Goal: Transaction & Acquisition: Purchase product/service

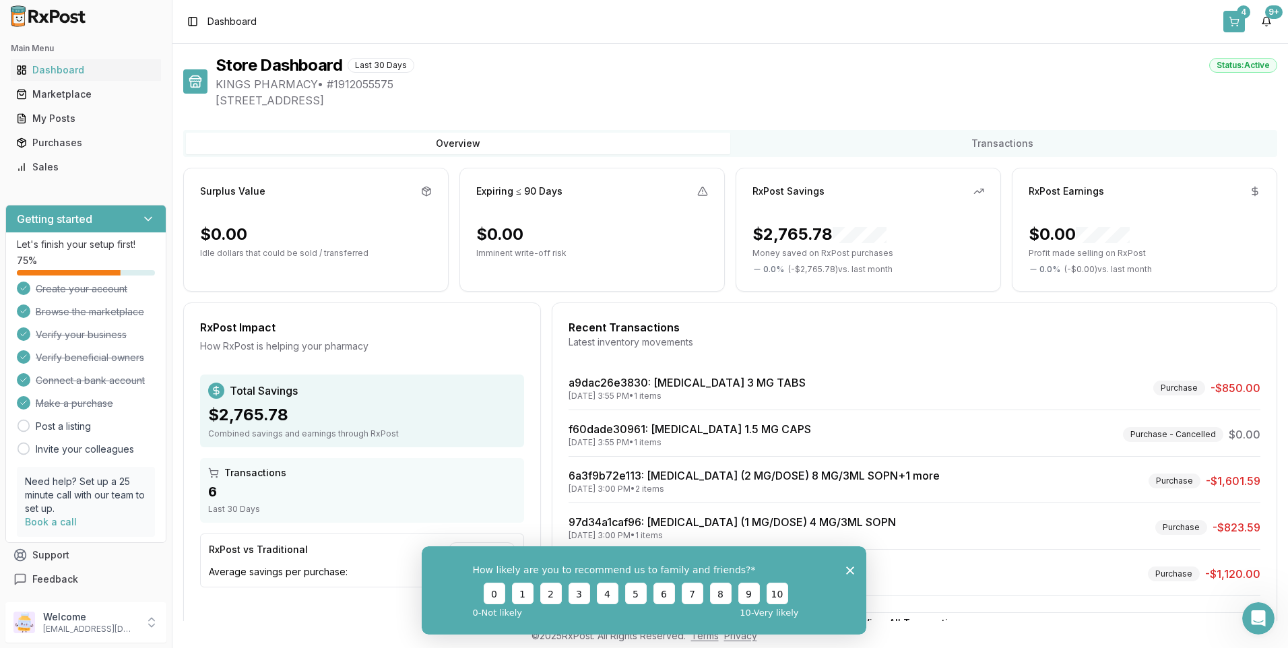
click at [1243, 14] on div "4" at bounding box center [1243, 11] width 13 height 13
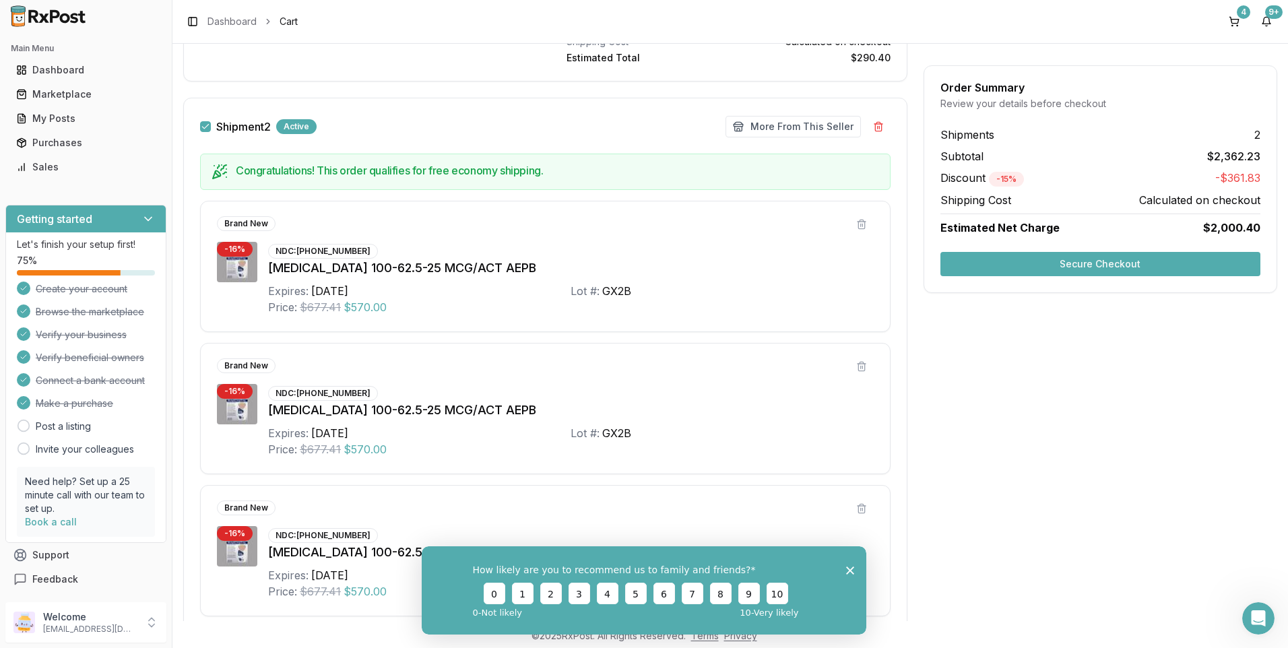
scroll to position [404, 0]
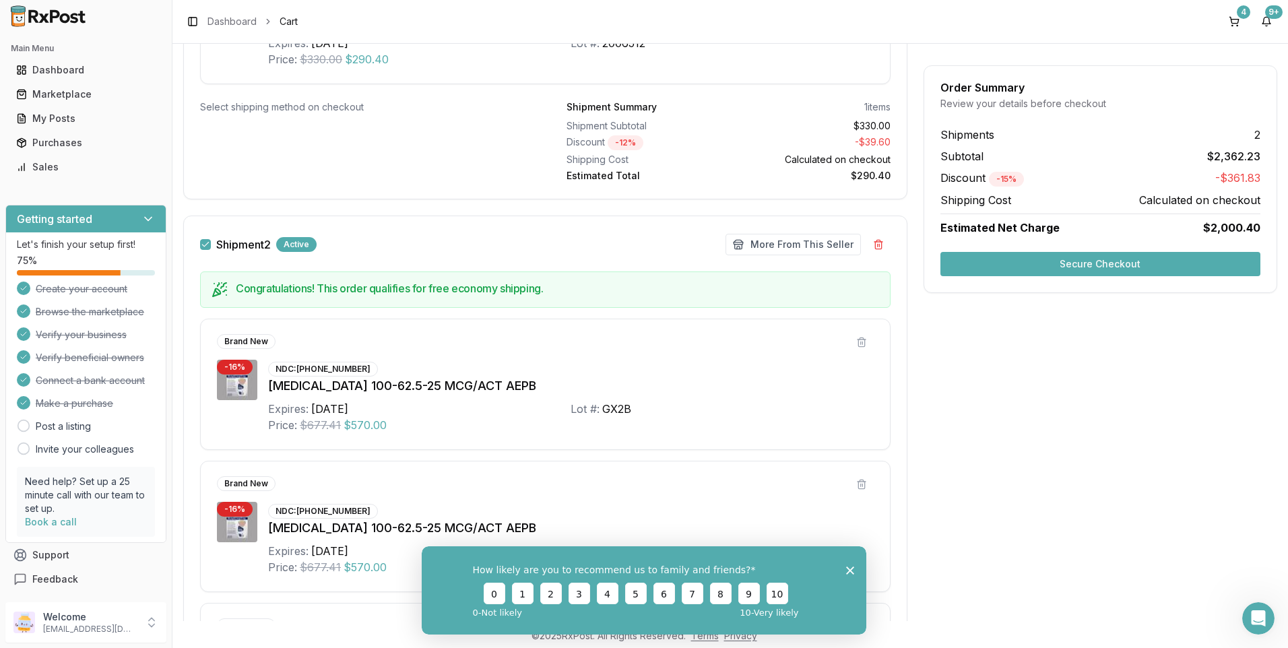
click at [1117, 261] on button "Secure Checkout" at bounding box center [1100, 264] width 320 height 24
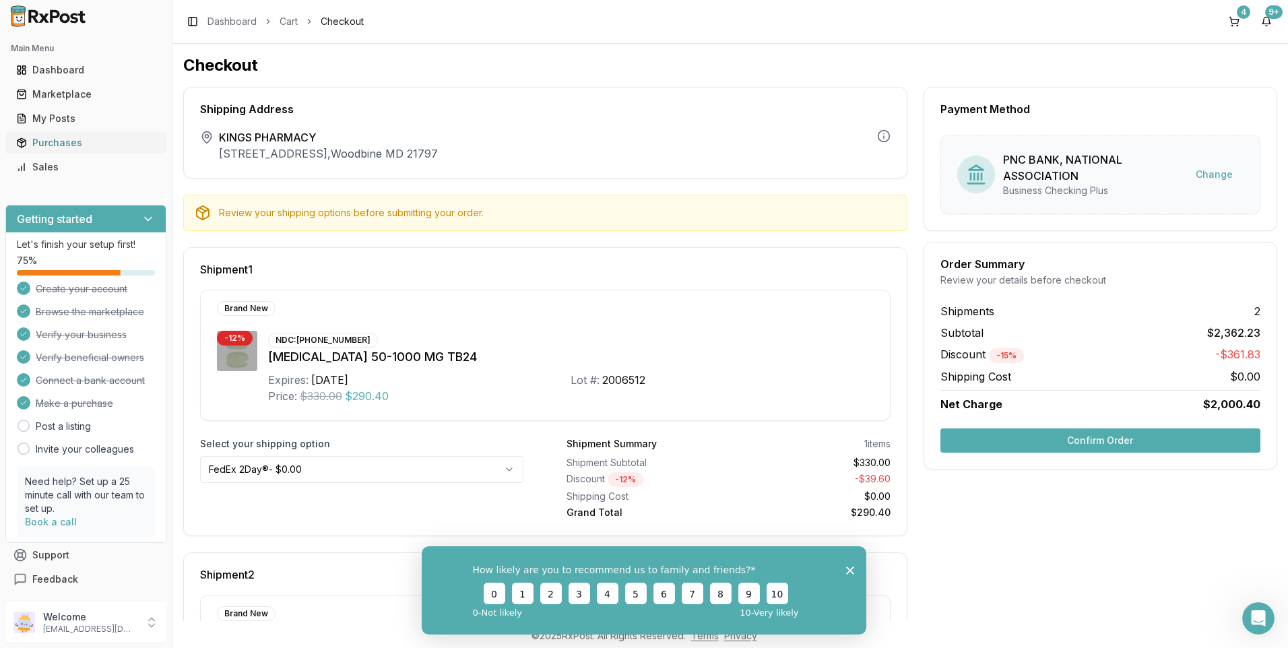
click at [61, 139] on div "Purchases" at bounding box center [85, 142] width 139 height 13
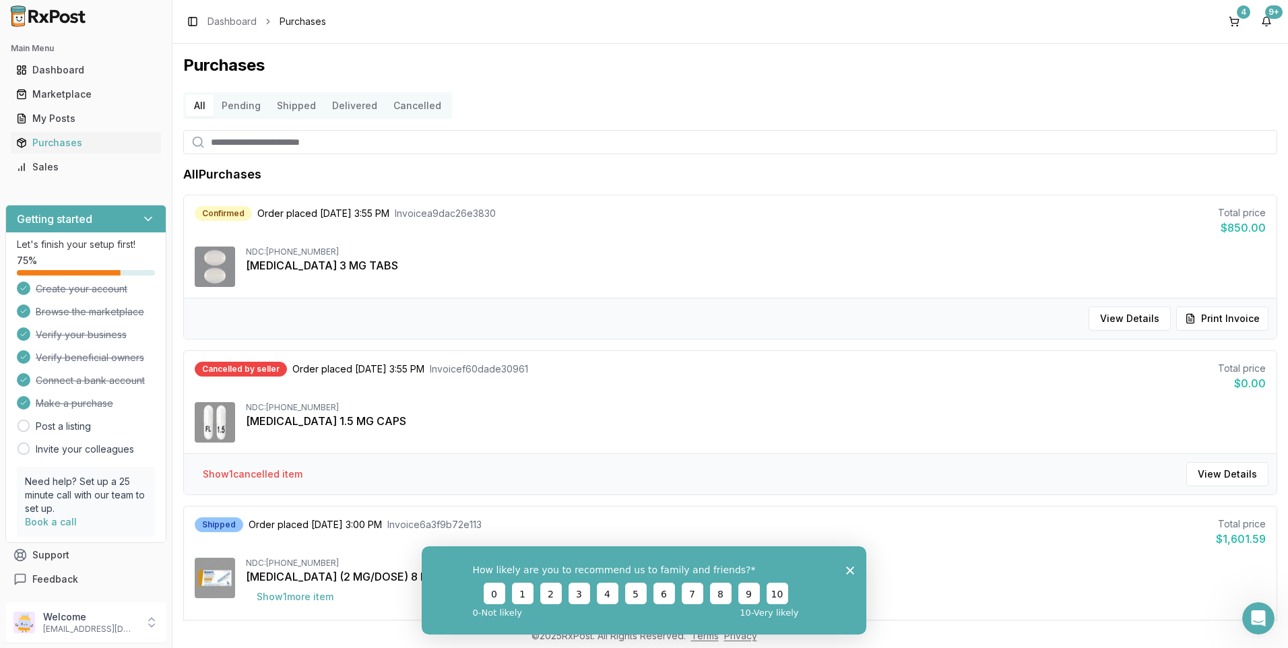
scroll to position [135, 0]
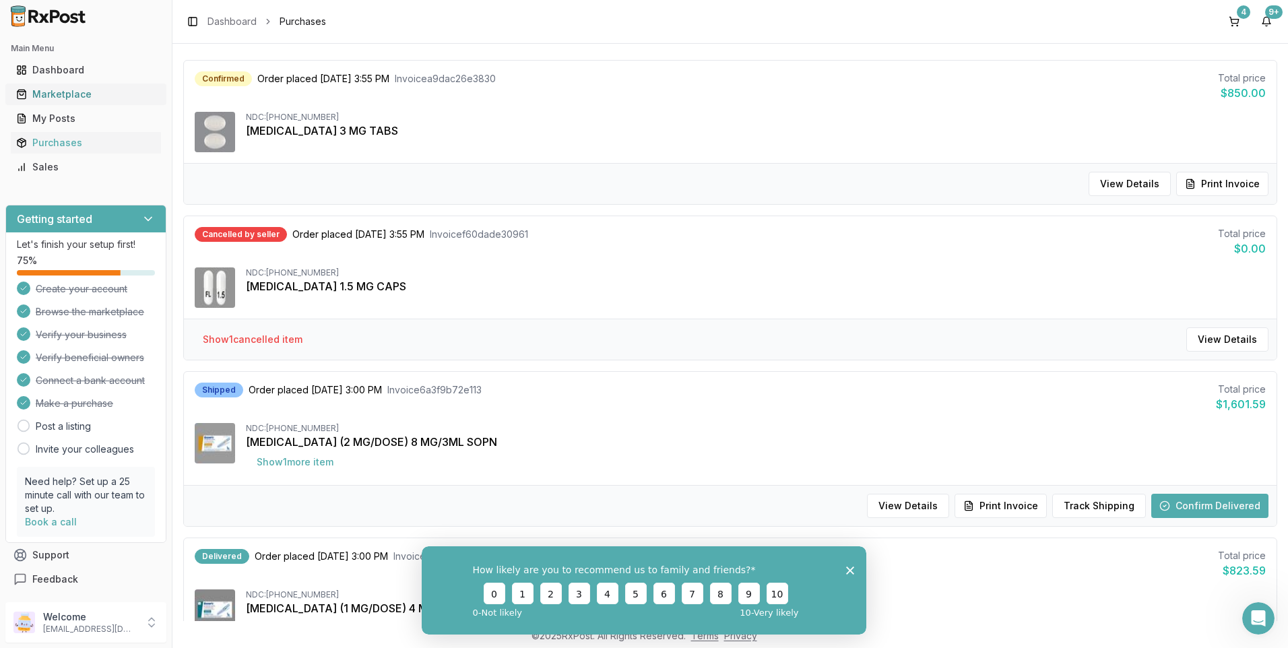
click at [64, 93] on div "Marketplace" at bounding box center [85, 94] width 139 height 13
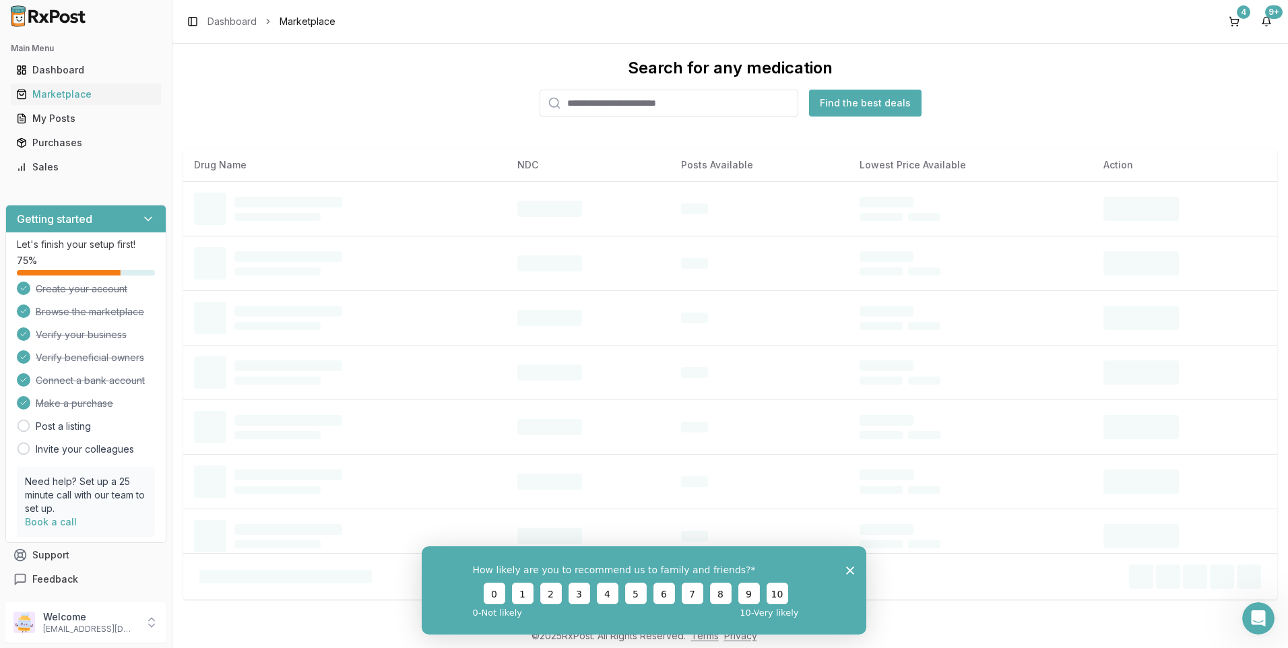
click at [612, 107] on input "search" at bounding box center [668, 103] width 259 height 27
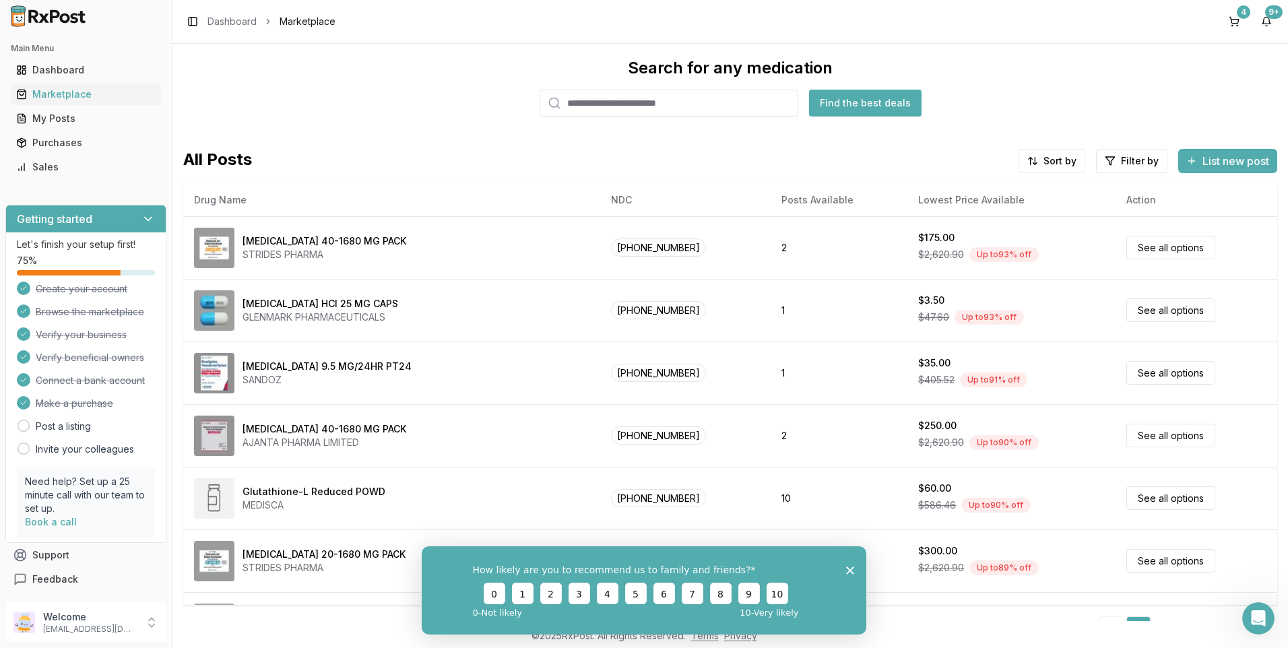
click at [638, 106] on input "search" at bounding box center [668, 103] width 259 height 27
type input "****"
click at [864, 92] on button "Find the best deals" at bounding box center [865, 103] width 112 height 27
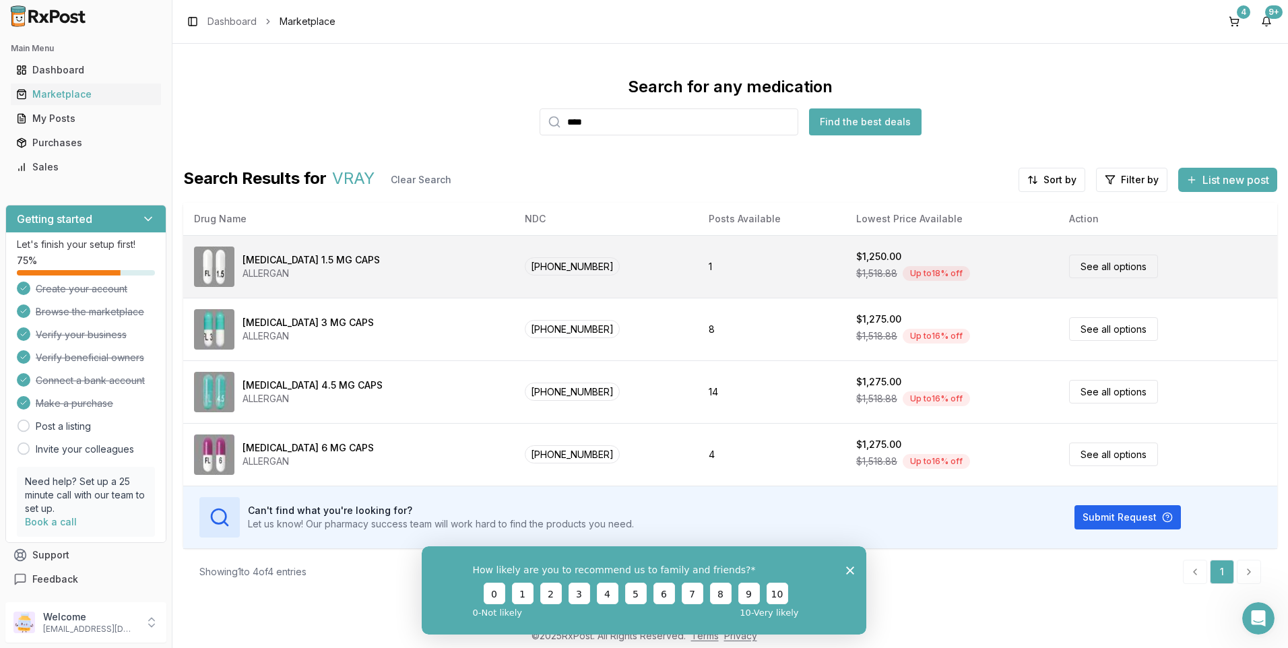
click at [1096, 263] on link "See all options" at bounding box center [1113, 267] width 89 height 24
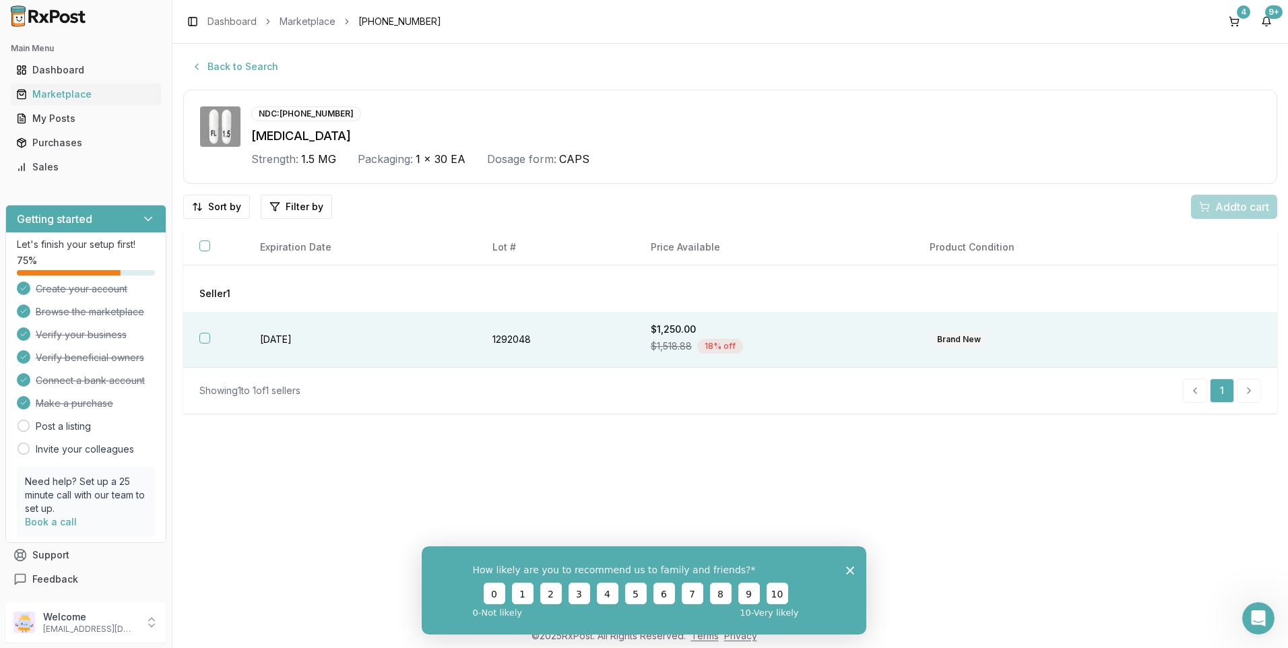
click at [208, 335] on button "button" at bounding box center [204, 338] width 11 height 11
click at [1224, 199] on span "Add 1 to cart" at bounding box center [1239, 207] width 59 height 16
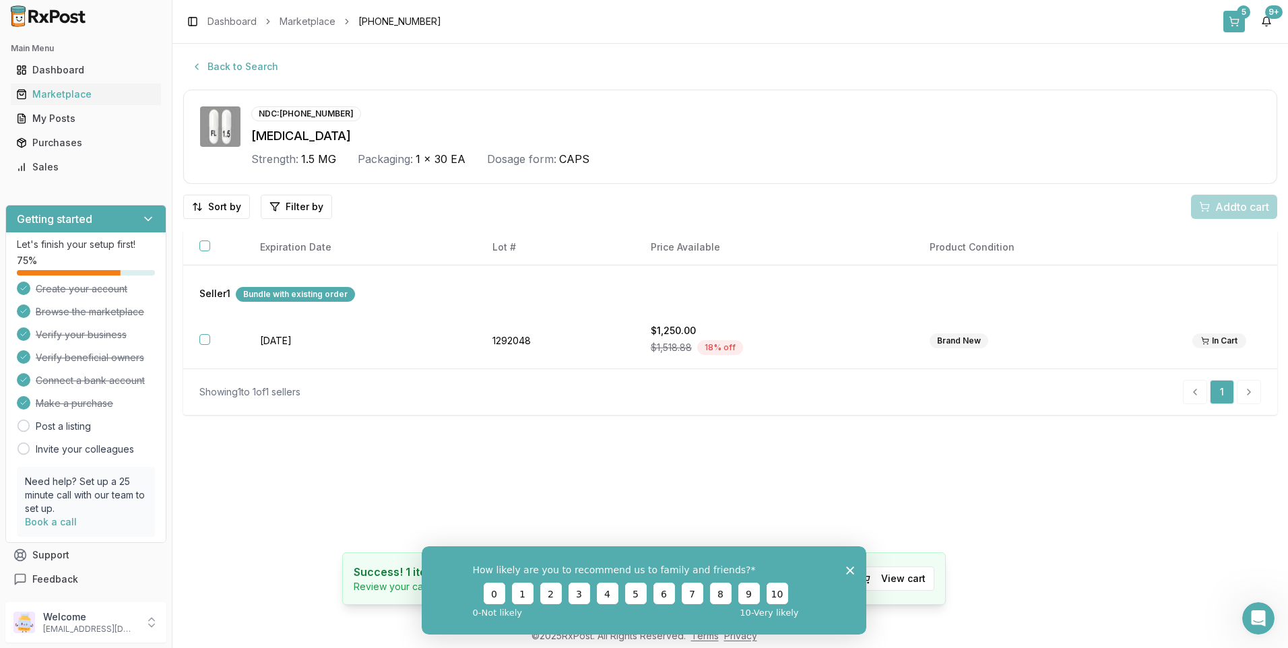
click at [1241, 15] on div "5" at bounding box center [1243, 11] width 13 height 13
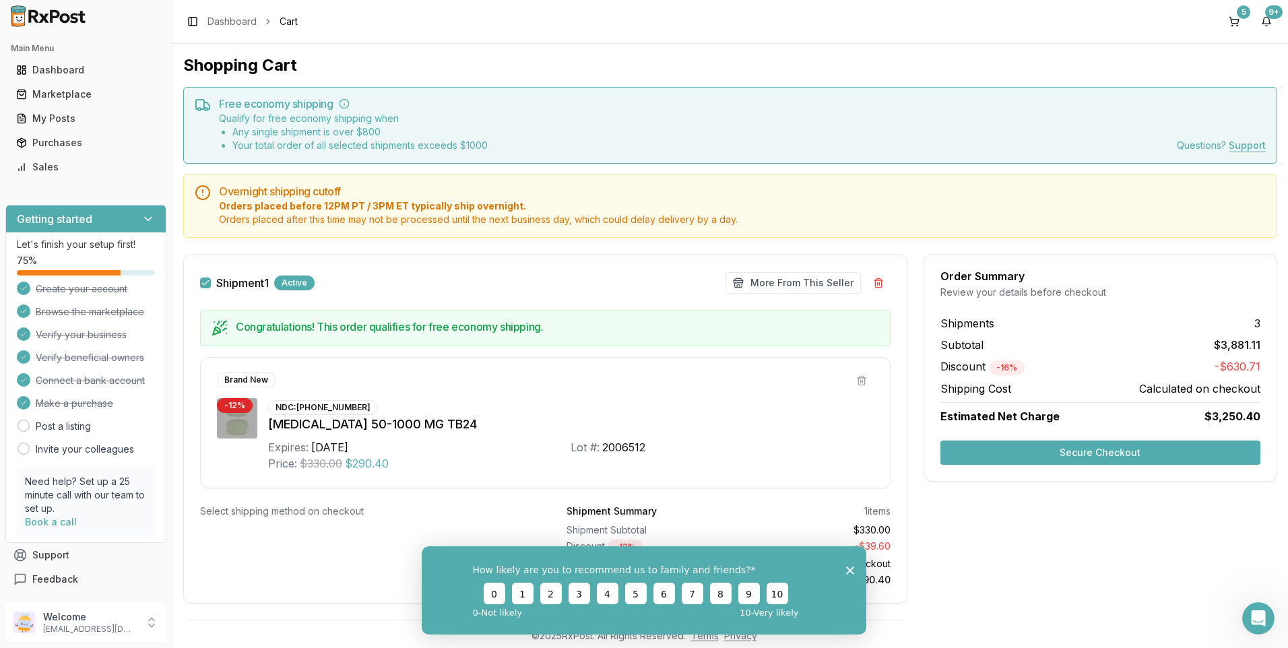
scroll to position [135, 0]
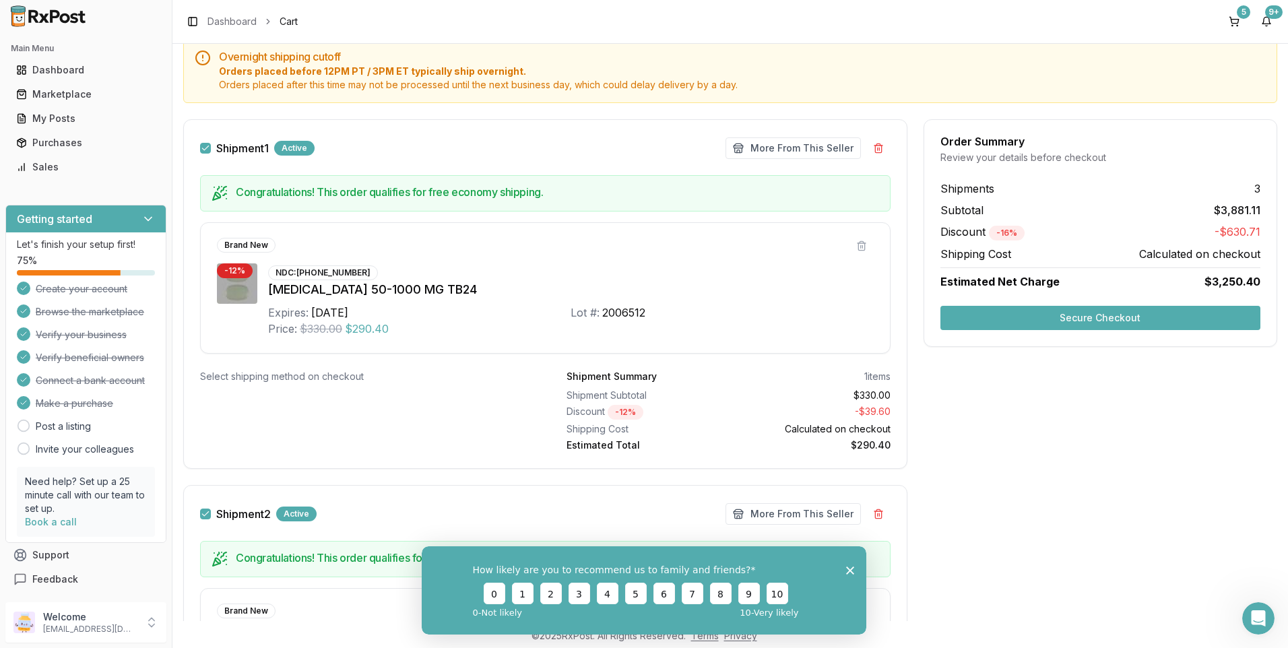
click at [1105, 317] on button "Secure Checkout" at bounding box center [1100, 318] width 320 height 24
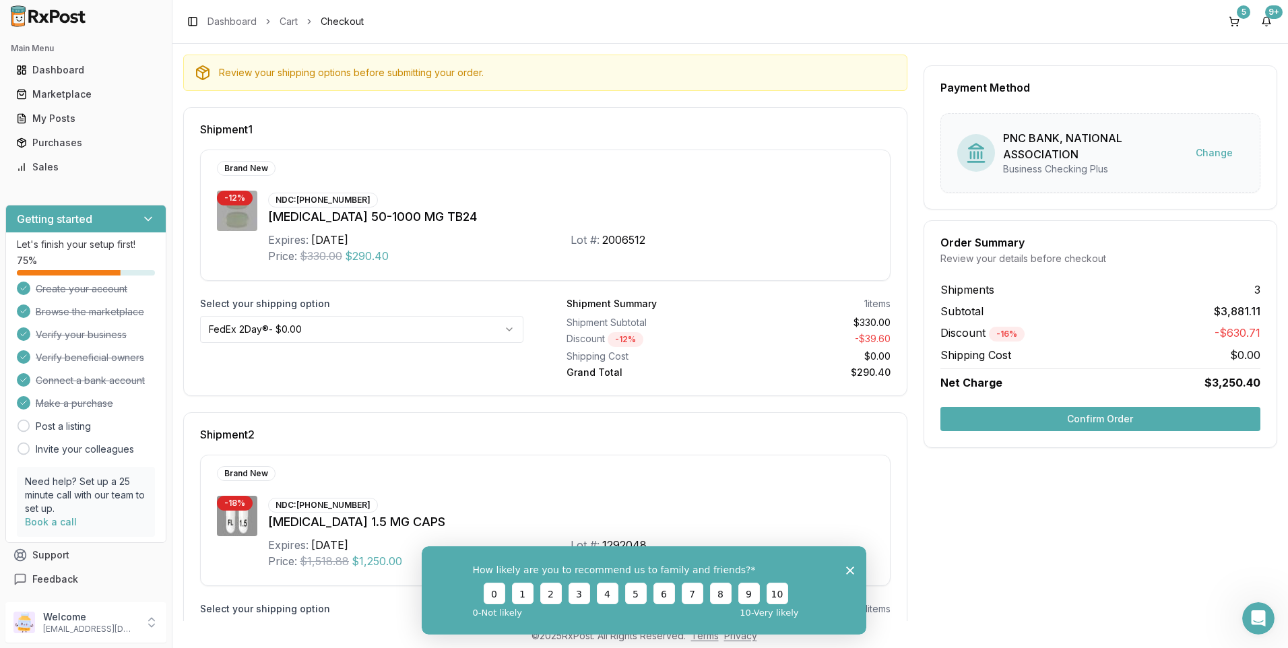
scroll to position [145, 0]
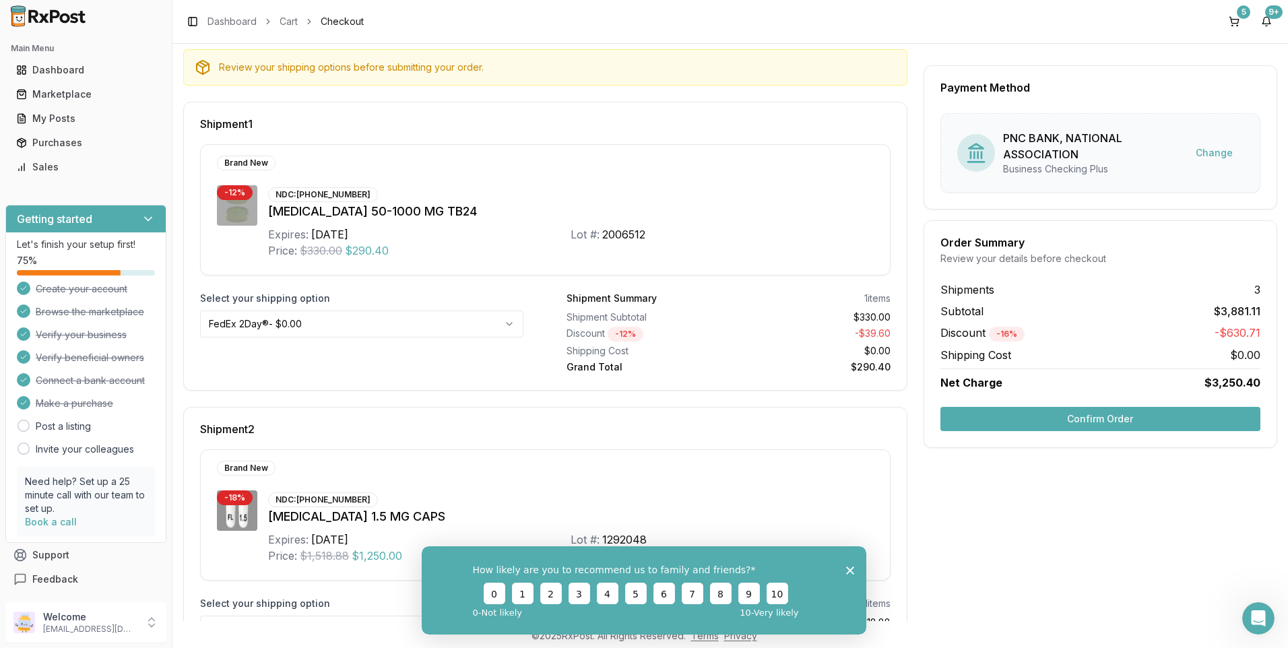
click at [1095, 418] on button "Confirm Order" at bounding box center [1100, 419] width 320 height 24
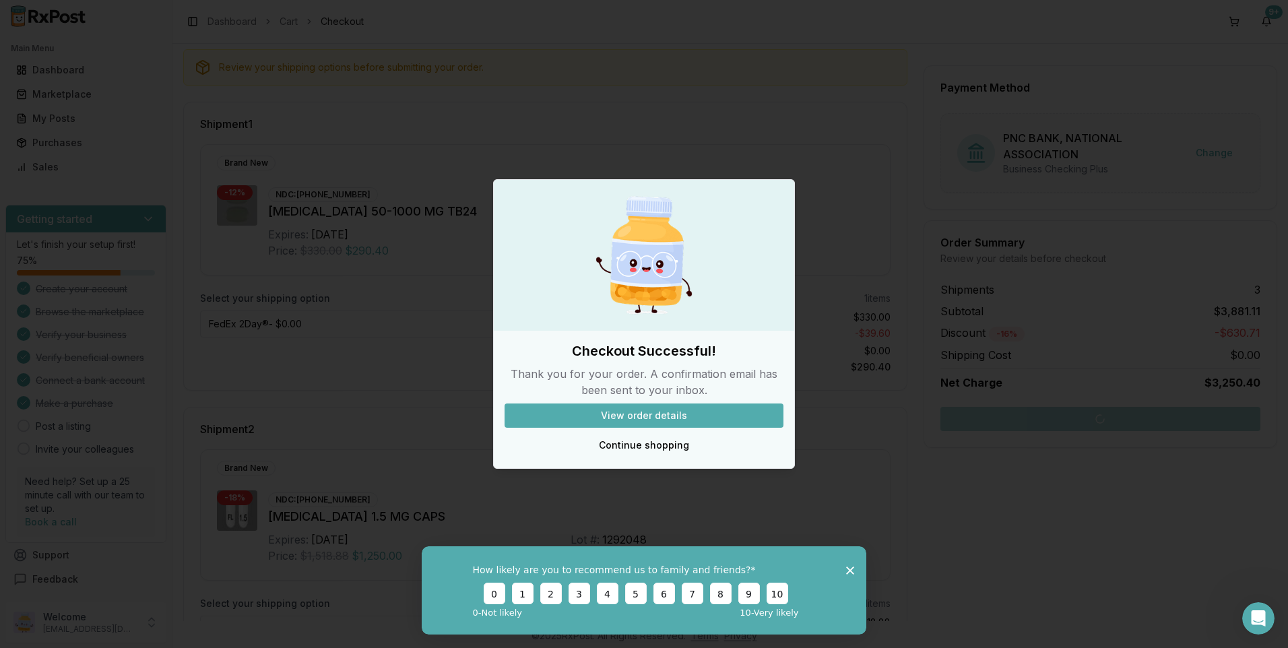
click at [653, 412] on button "View order details" at bounding box center [643, 415] width 279 height 24
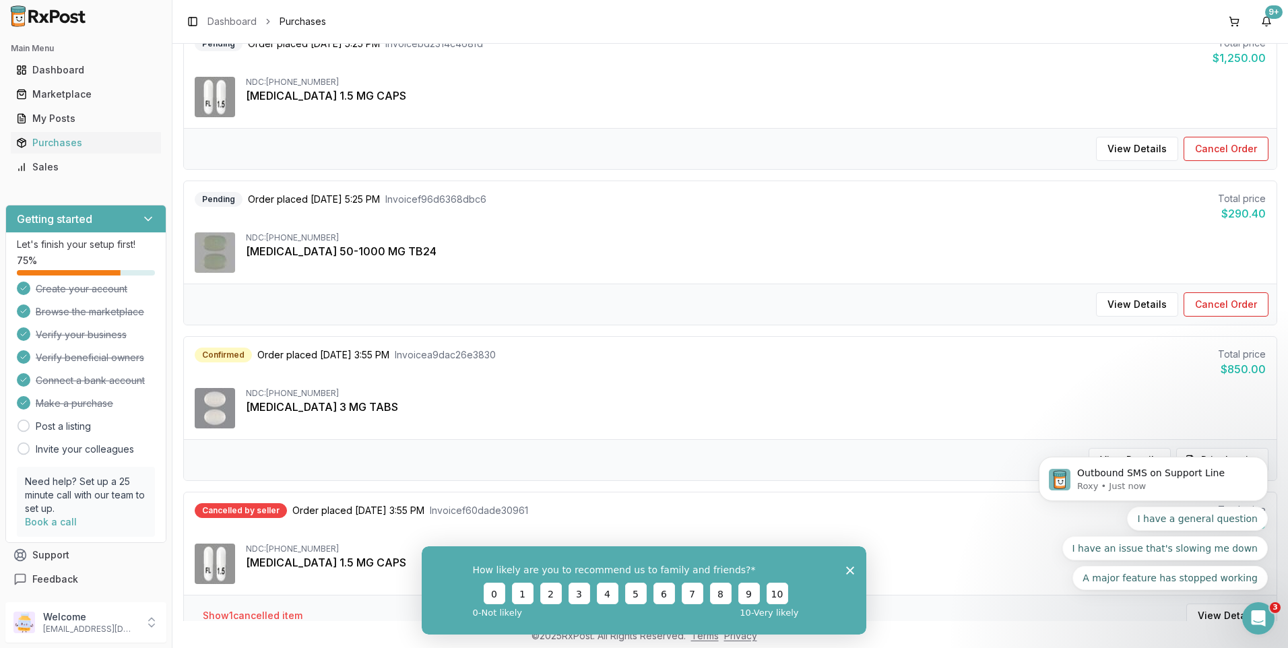
scroll to position [337, 0]
